Goal: Find specific page/section: Find specific page/section

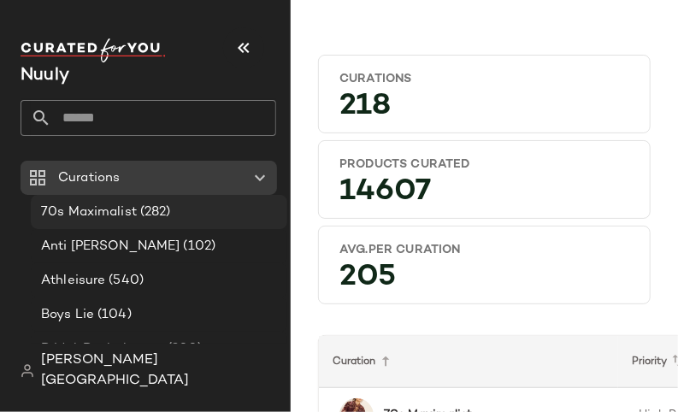
click at [134, 212] on span "70s Maximalist" at bounding box center [89, 212] width 96 height 20
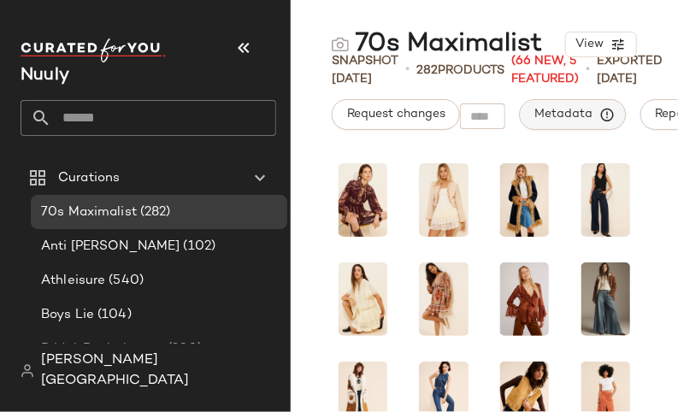
click at [554, 109] on span "Metadata" at bounding box center [572, 114] width 78 height 15
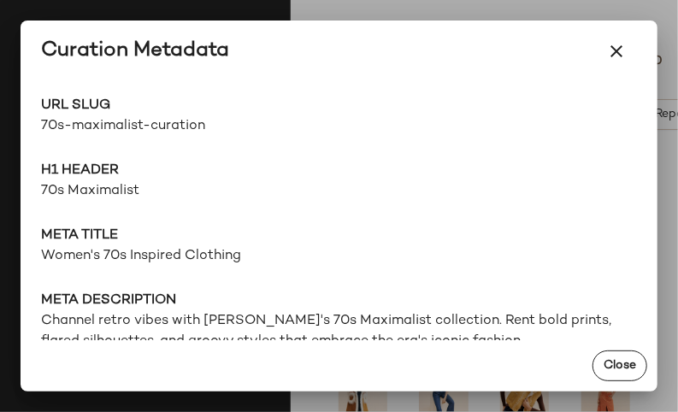
click at [174, 120] on span "70s-maximalist-curation" at bounding box center [190, 126] width 298 height 21
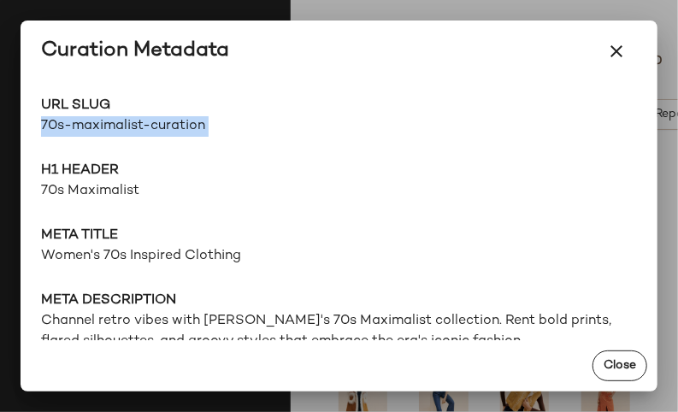
click at [174, 120] on span "70s-maximalist-curation" at bounding box center [190, 126] width 298 height 21
copy div "70s-maximalist-curation Go to Shop"
click at [614, 53] on icon "button" at bounding box center [616, 51] width 21 height 21
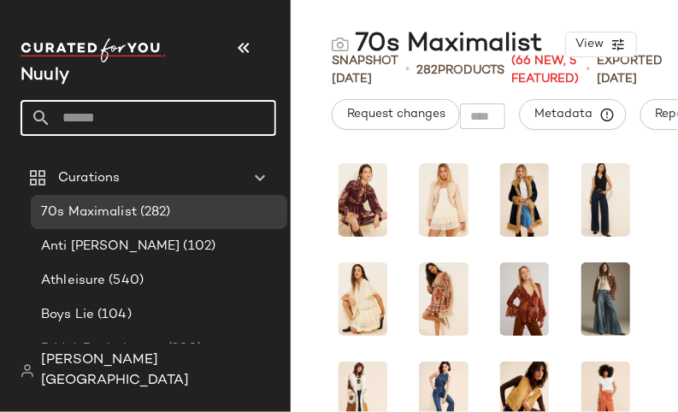
click at [115, 120] on input "text" at bounding box center [163, 118] width 225 height 36
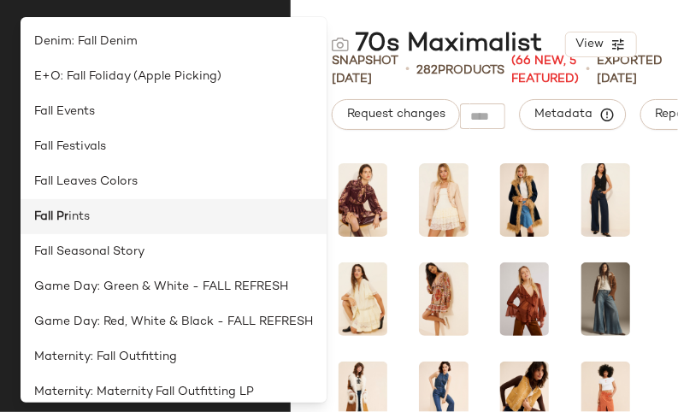
type input "*******"
click at [69, 214] on span "ints" at bounding box center [78, 217] width 21 height 18
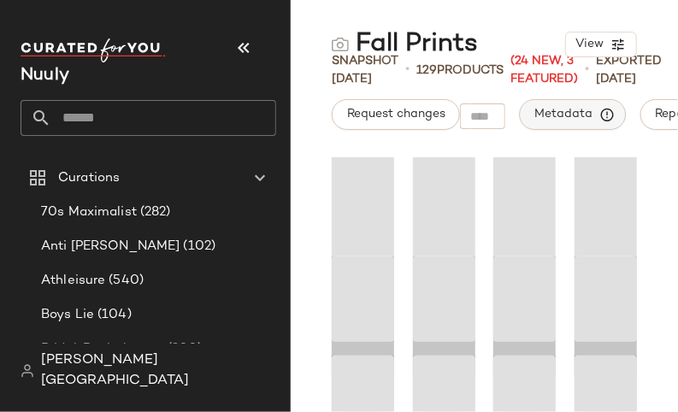
click at [561, 114] on span "Metadata" at bounding box center [572, 114] width 78 height 15
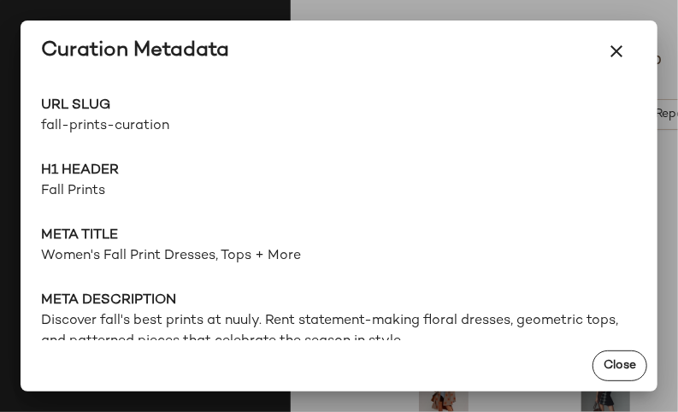
click at [162, 129] on span "fall-prints-curation" at bounding box center [190, 126] width 298 height 21
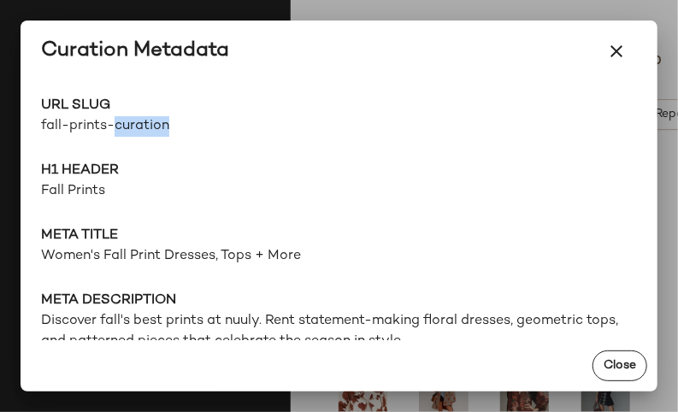
click at [162, 129] on span "fall-prints-curation" at bounding box center [190, 126] width 298 height 21
copy div "fall-prints-curation Go to Shop"
